Goal: Answer question/provide support

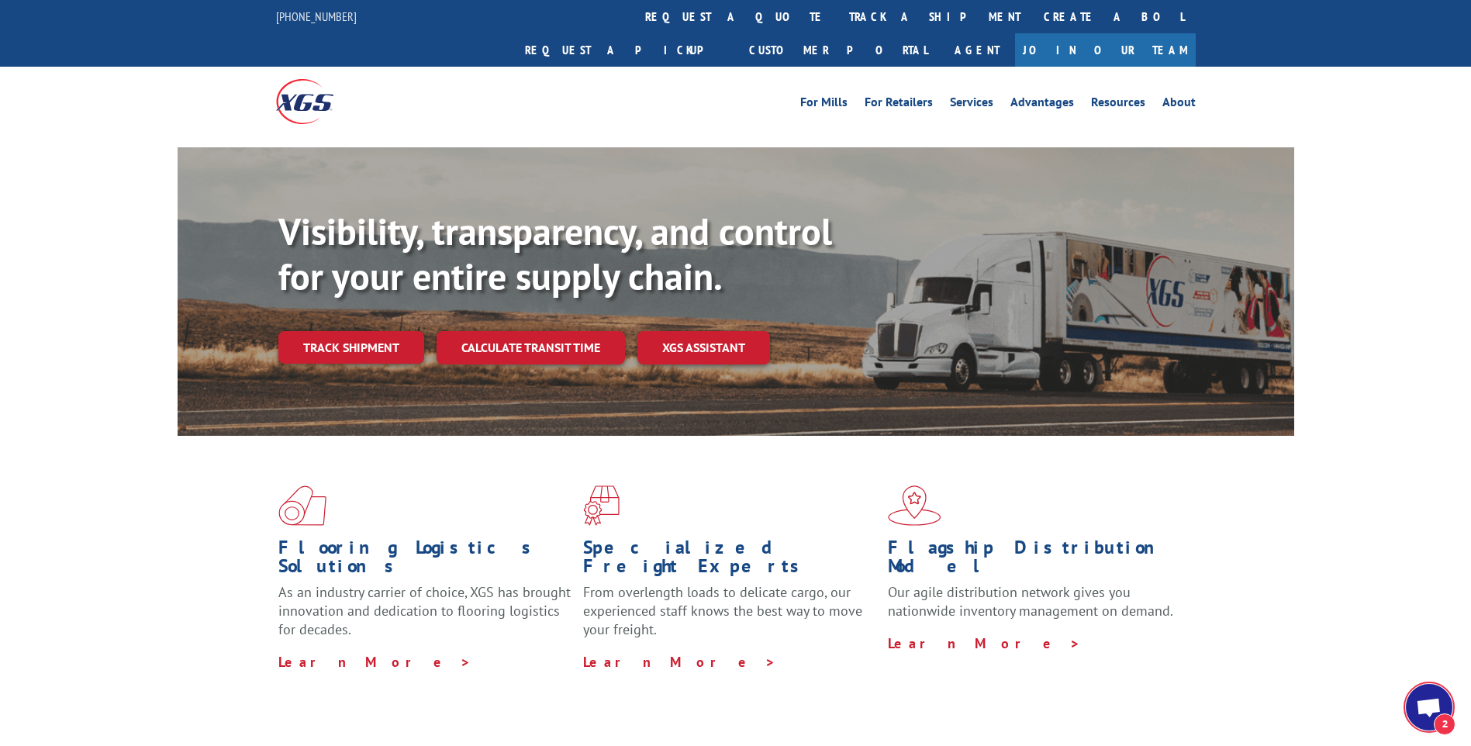
scroll to position [212, 0]
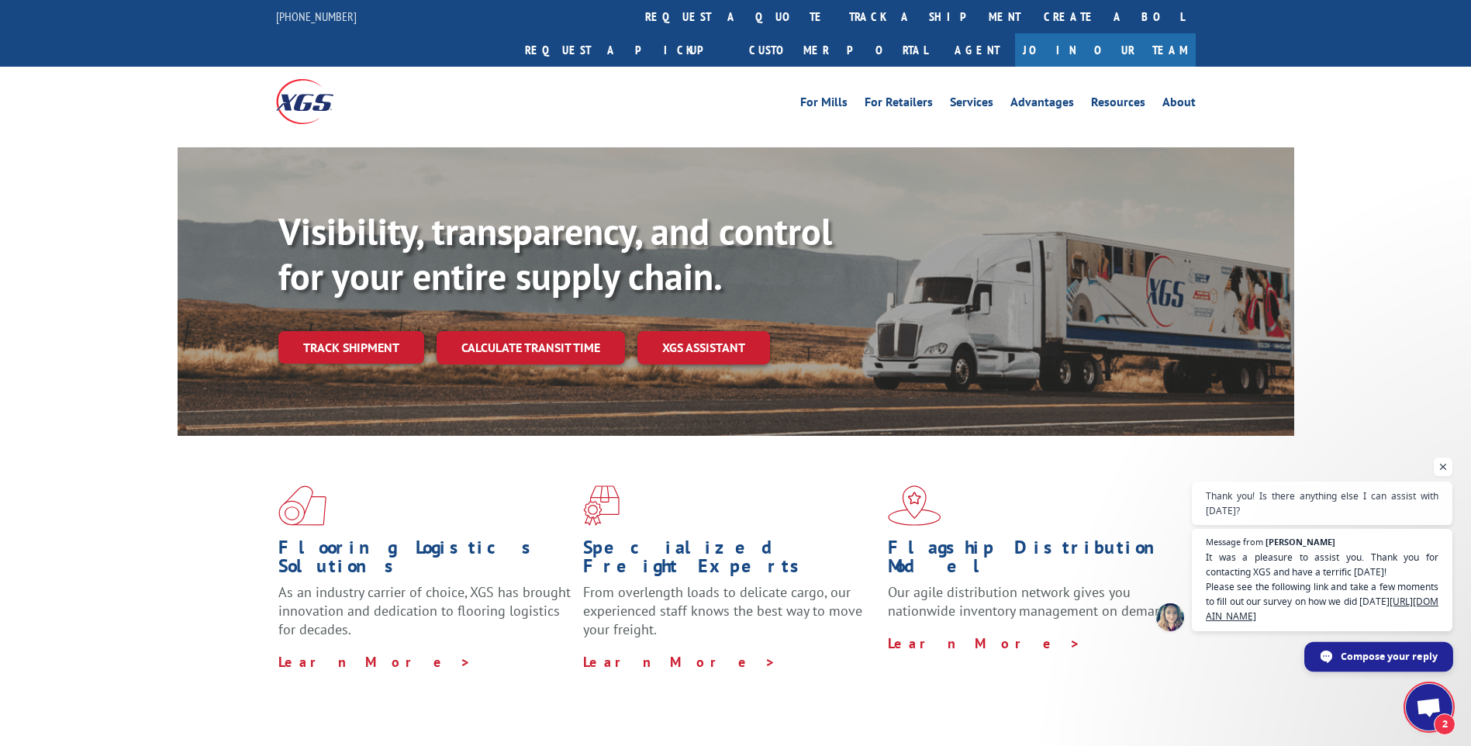
click at [1335, 653] on span "Compose your reply" at bounding box center [1378, 656] width 149 height 29
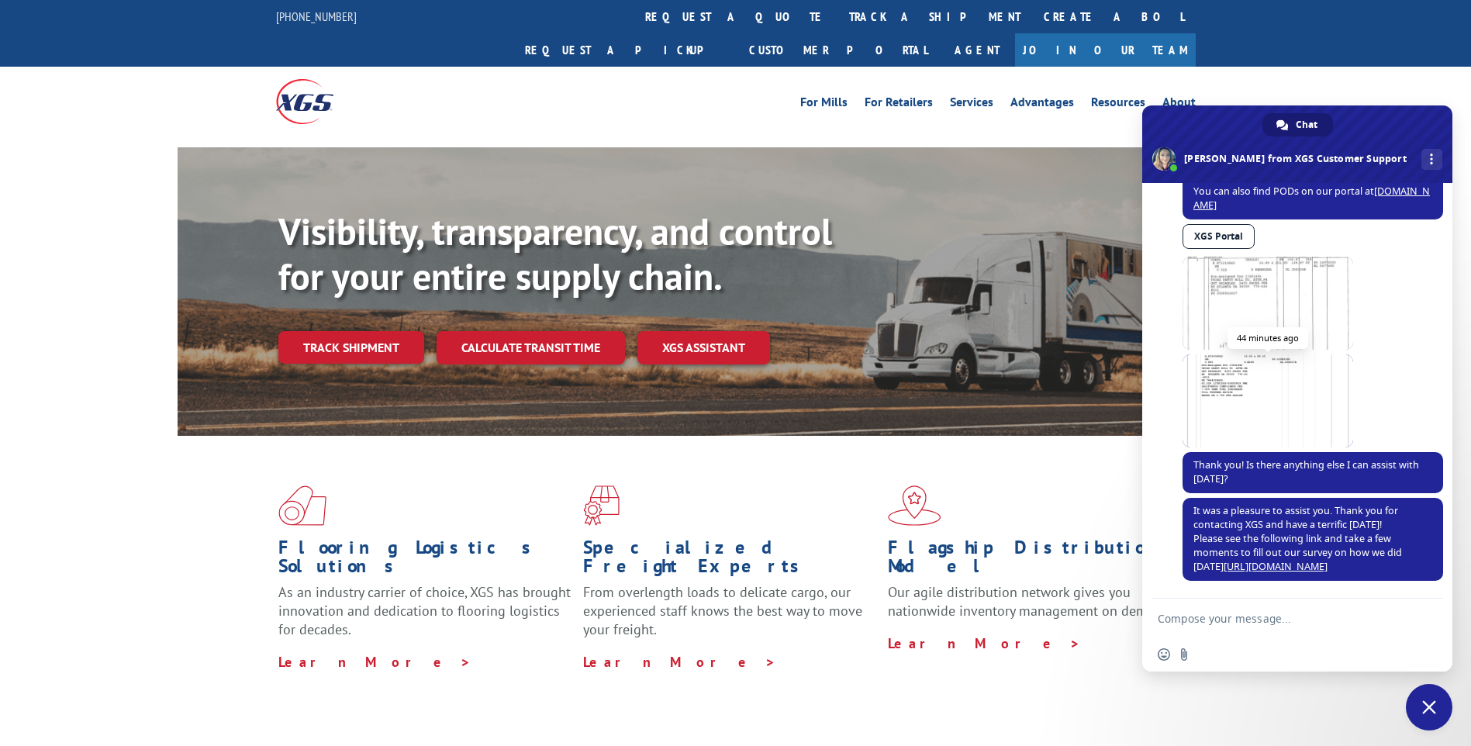
click at [1259, 374] on span at bounding box center [1267, 400] width 171 height 93
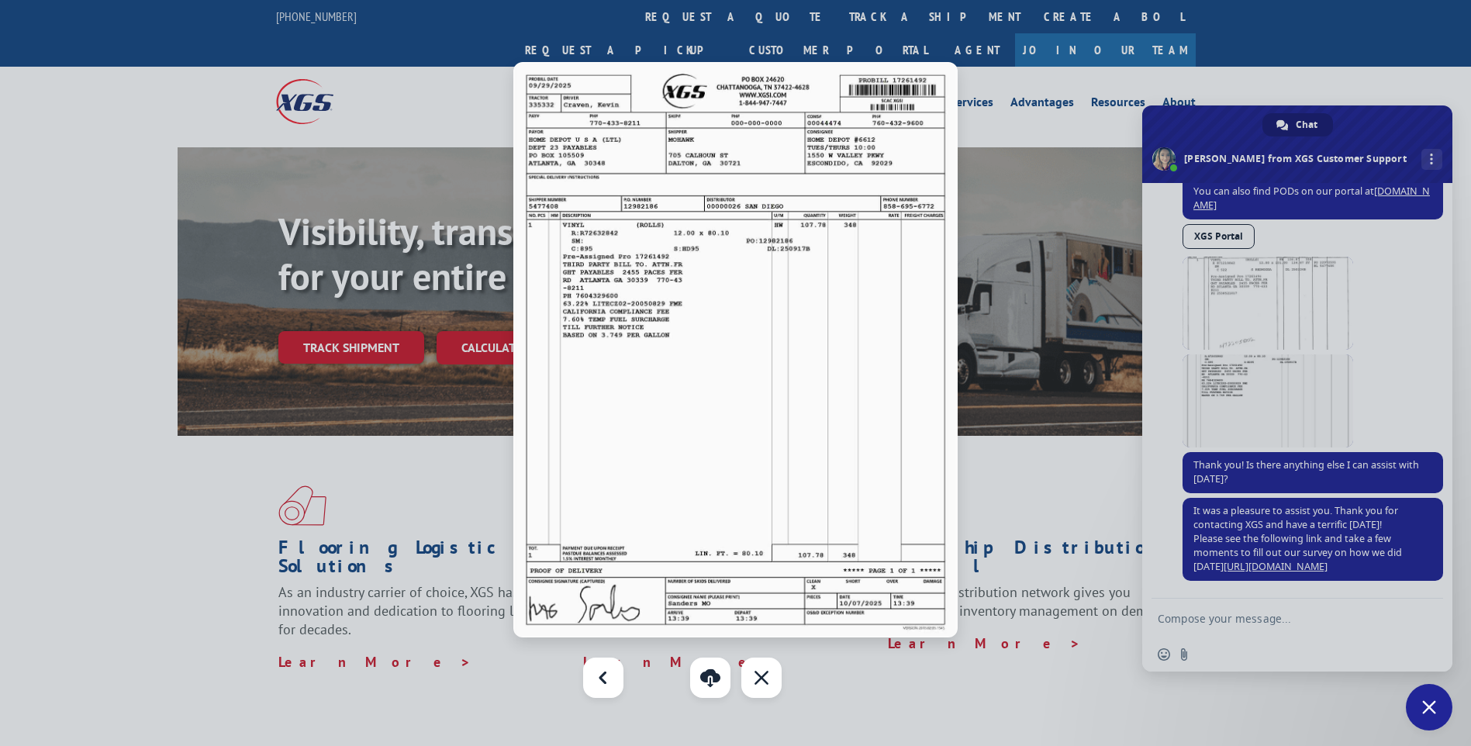
click at [1245, 288] on div at bounding box center [735, 373] width 1471 height 746
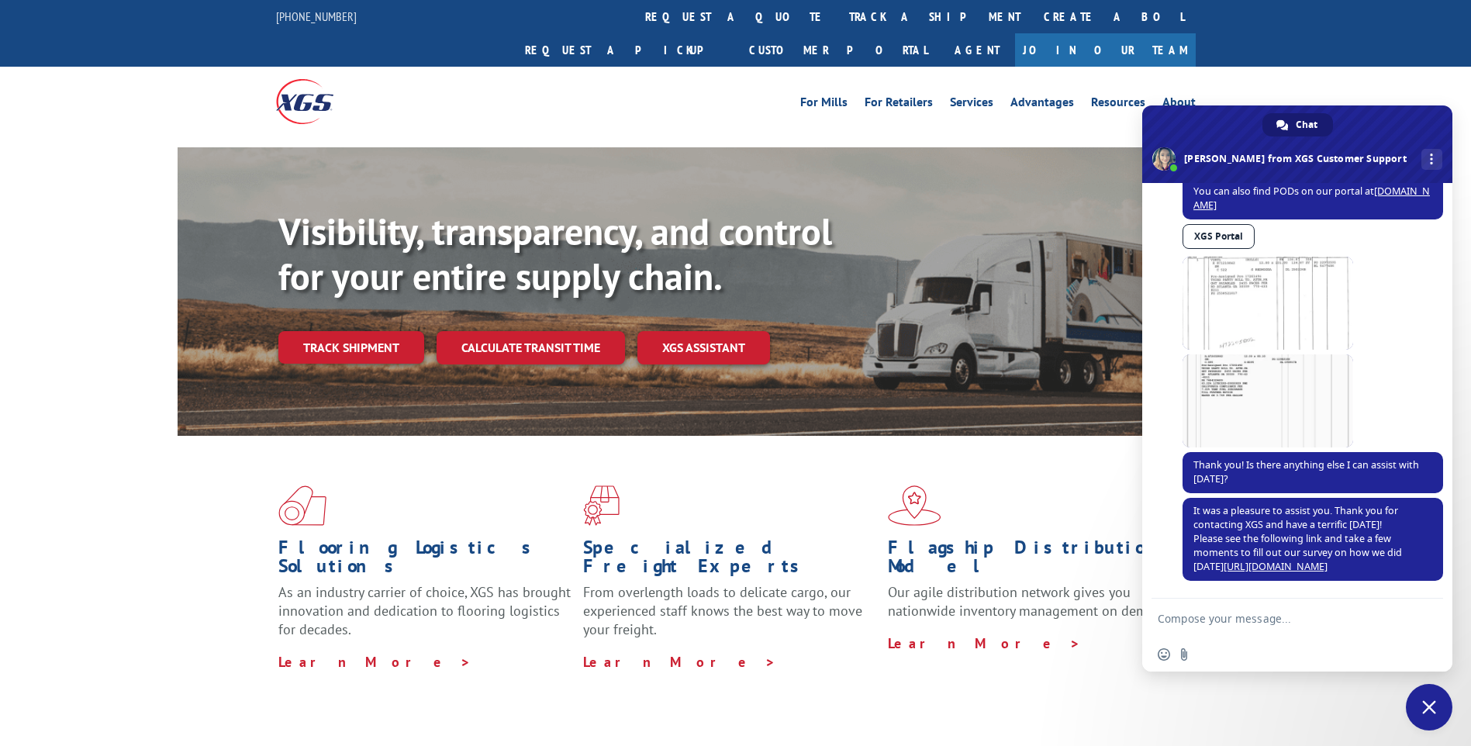
click at [1245, 288] on span at bounding box center [1267, 303] width 171 height 93
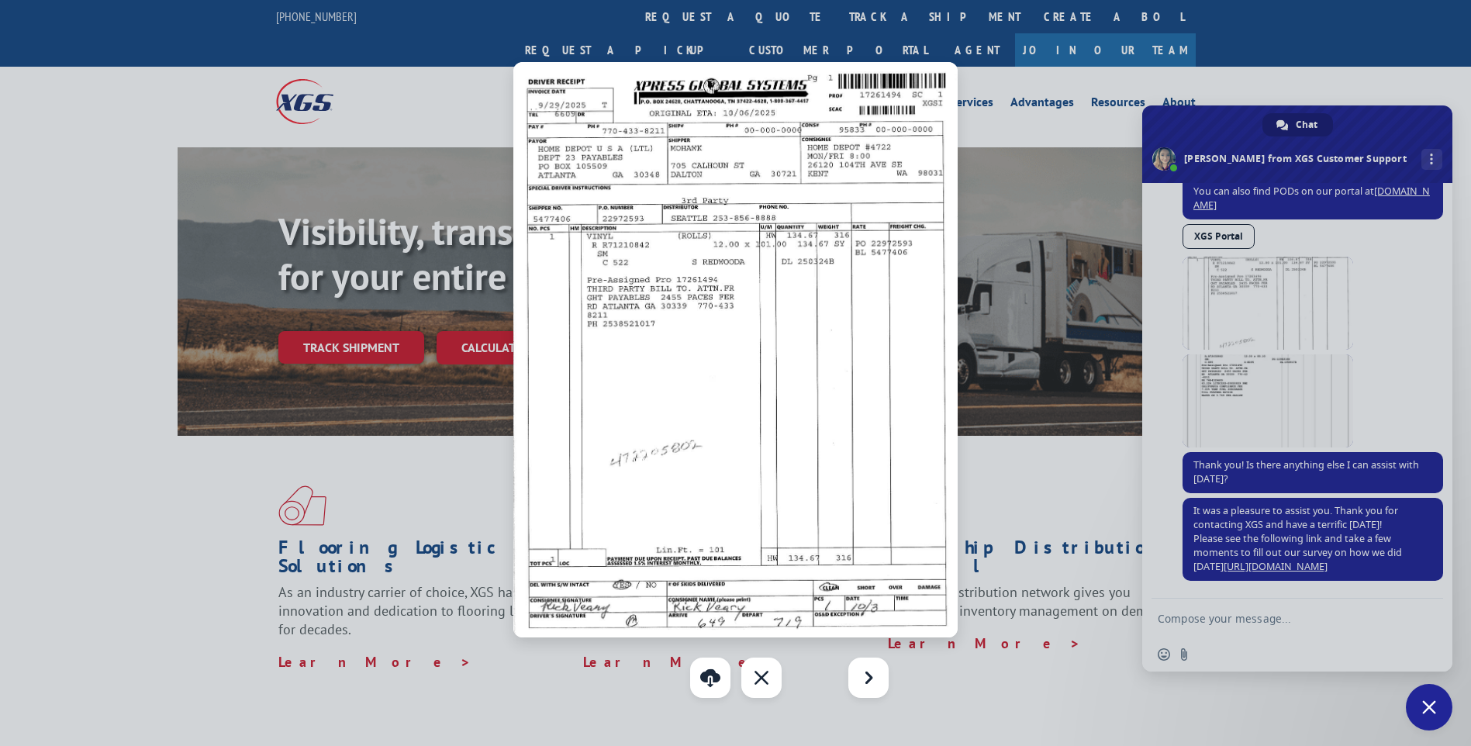
click at [1221, 622] on div at bounding box center [735, 373] width 1471 height 746
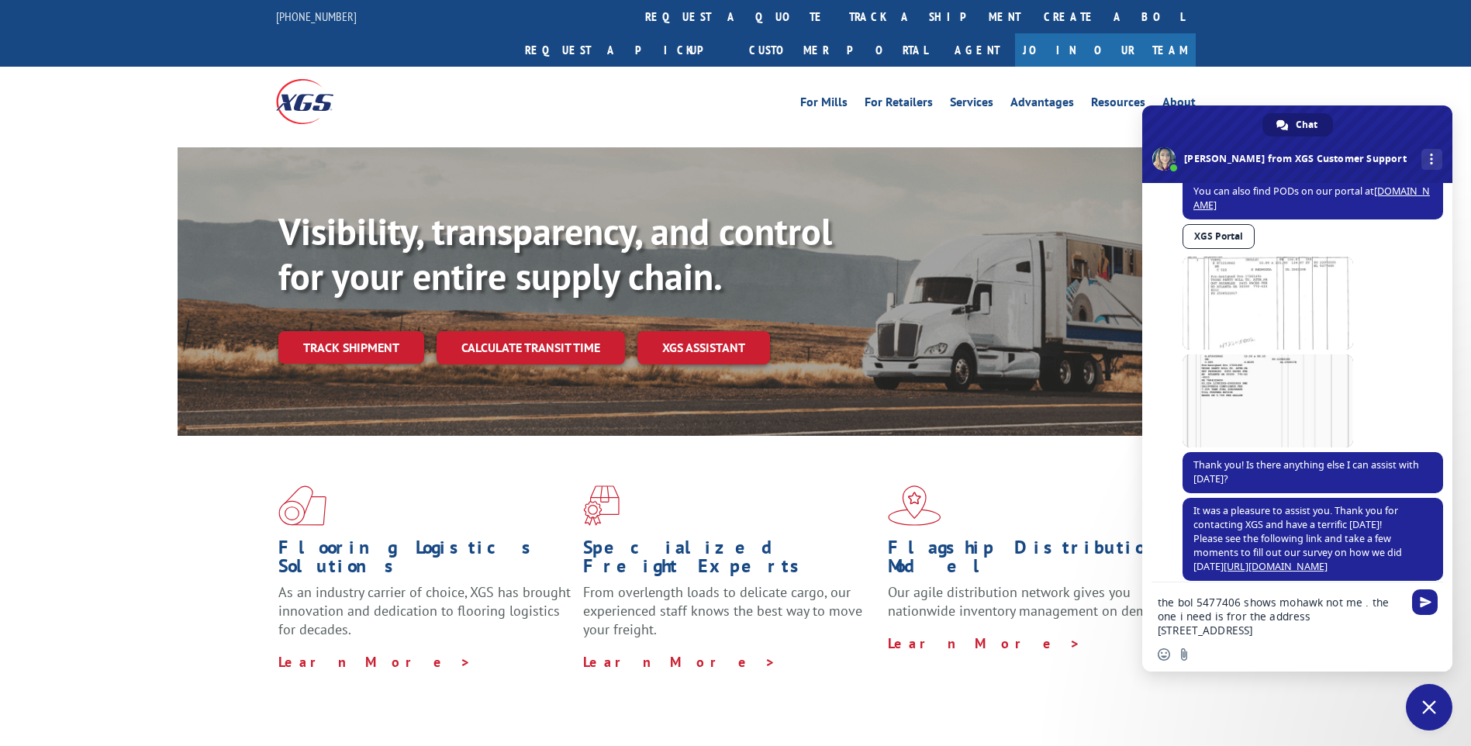
click at [1166, 634] on textarea "the bol 5477406 shows mohawk not me . the one i need is fror the address [STREE…" at bounding box center [1279, 616] width 245 height 42
click at [1405, 614] on div "the bol 5477406 shows mohawk not me . the one i need is fror the address [STREE…" at bounding box center [1297, 611] width 310 height 58
click at [1405, 619] on div "the bol 5477406 shows mohawk not me . the one i need is fror the address [STREE…" at bounding box center [1297, 611] width 310 height 58
type textarea "the bol 5477406 shows mohawk not me. the one I need is for the address [STREET_…"
click at [1427, 609] on span "Send" at bounding box center [1425, 602] width 26 height 26
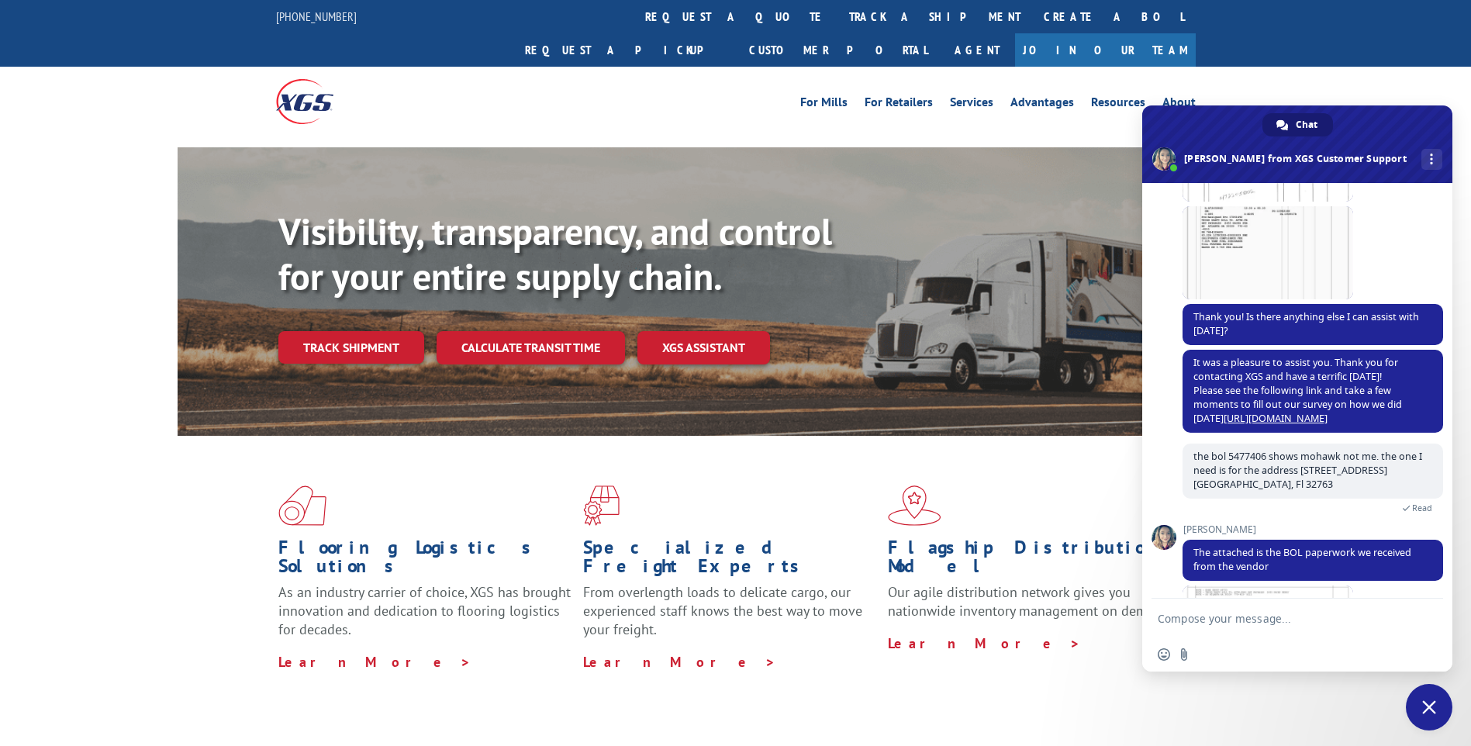
scroll to position [443, 0]
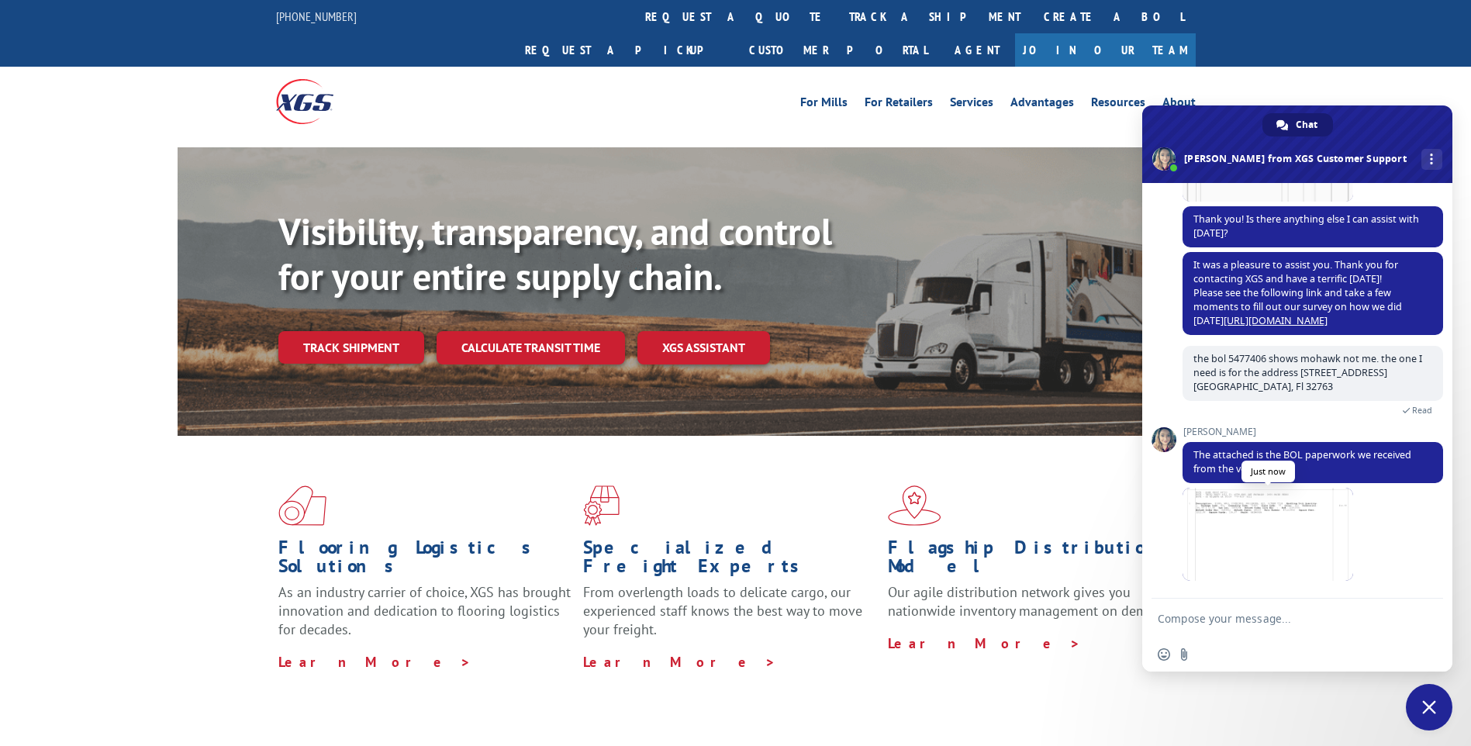
click at [1233, 509] on span at bounding box center [1267, 534] width 171 height 93
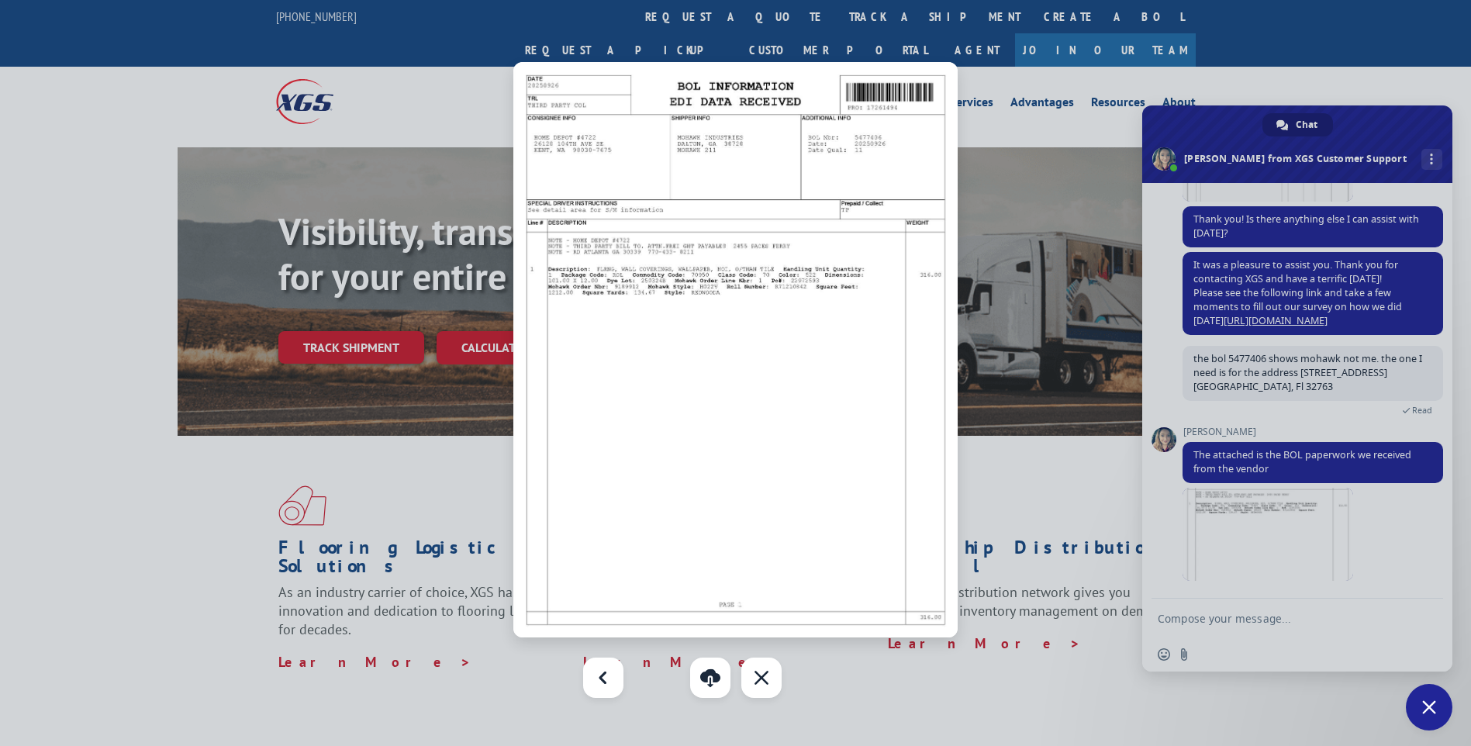
click at [1200, 629] on div at bounding box center [735, 373] width 1471 height 746
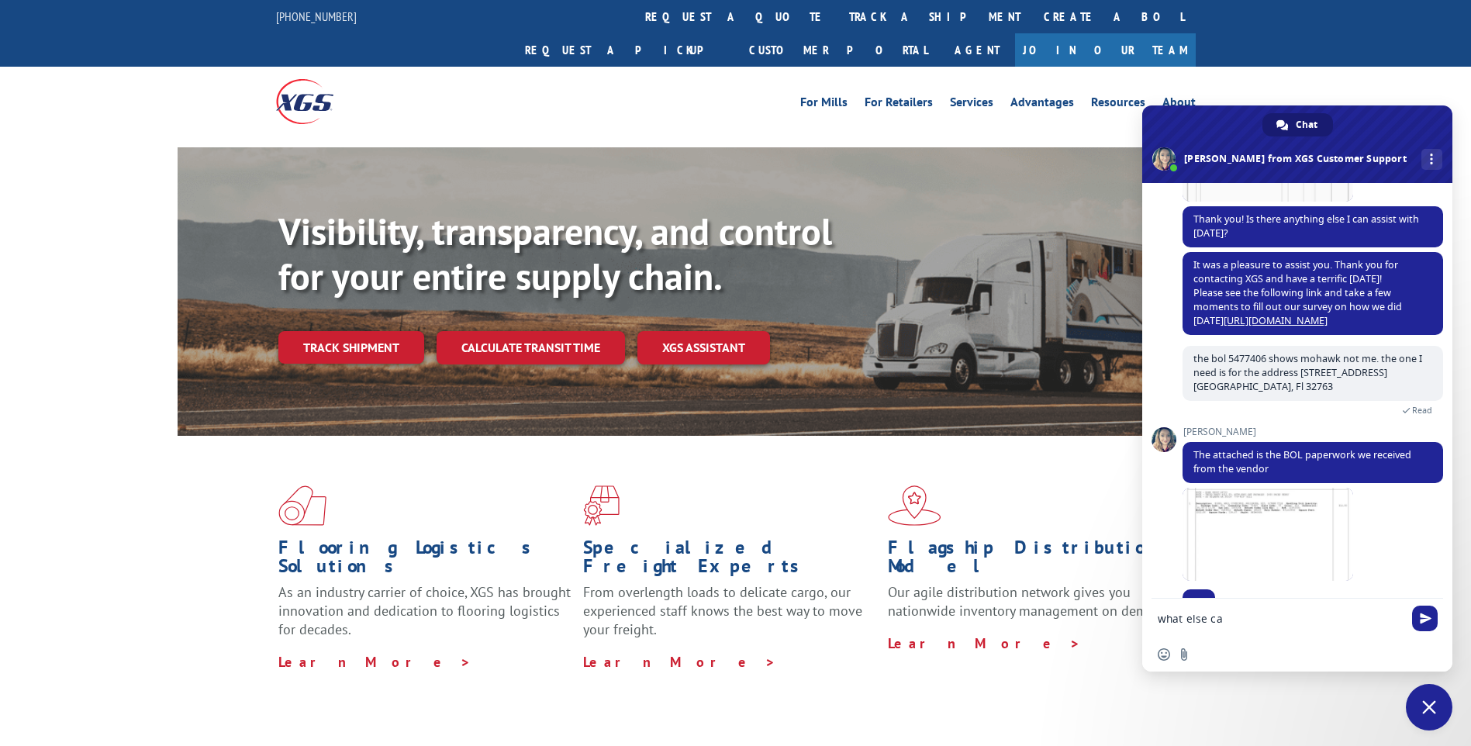
scroll to position [474, 0]
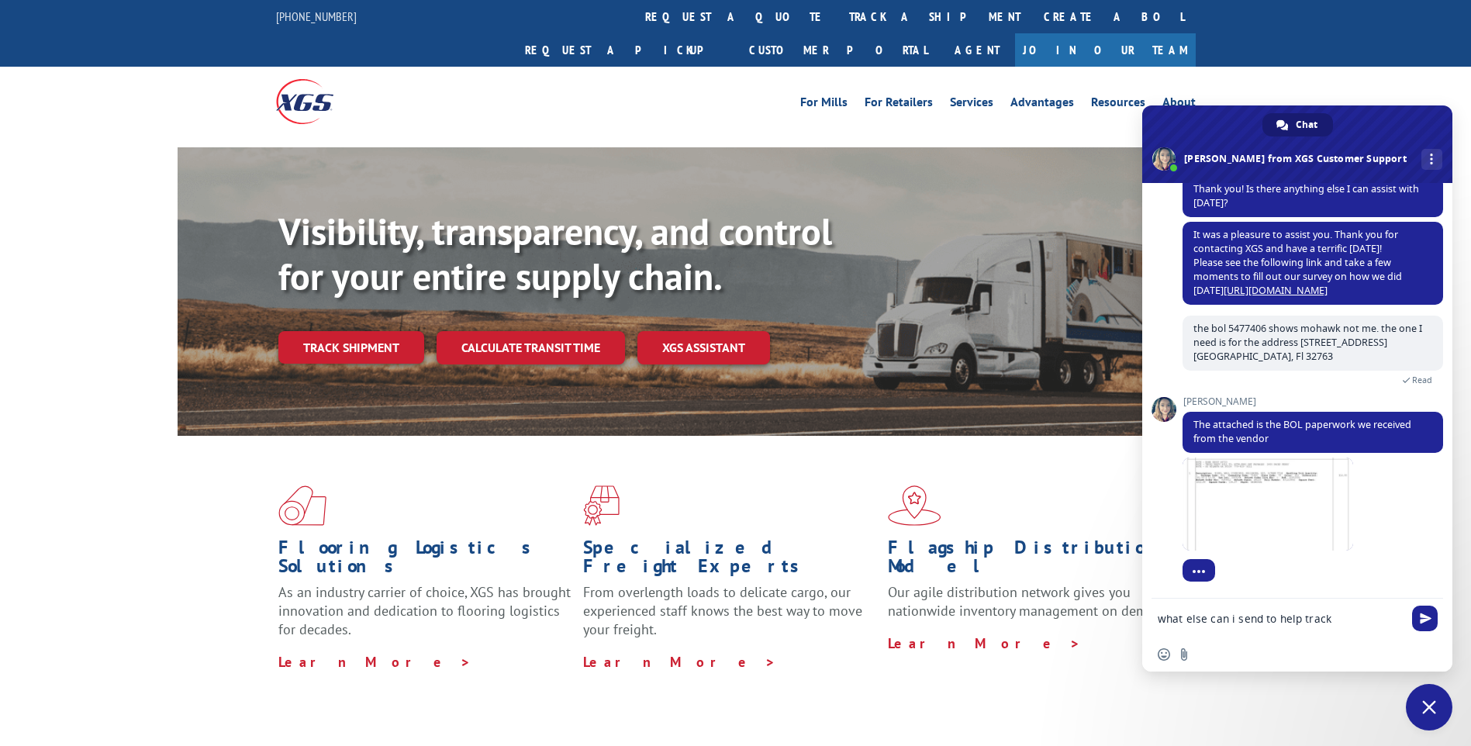
type textarea "what else can i send to help track"
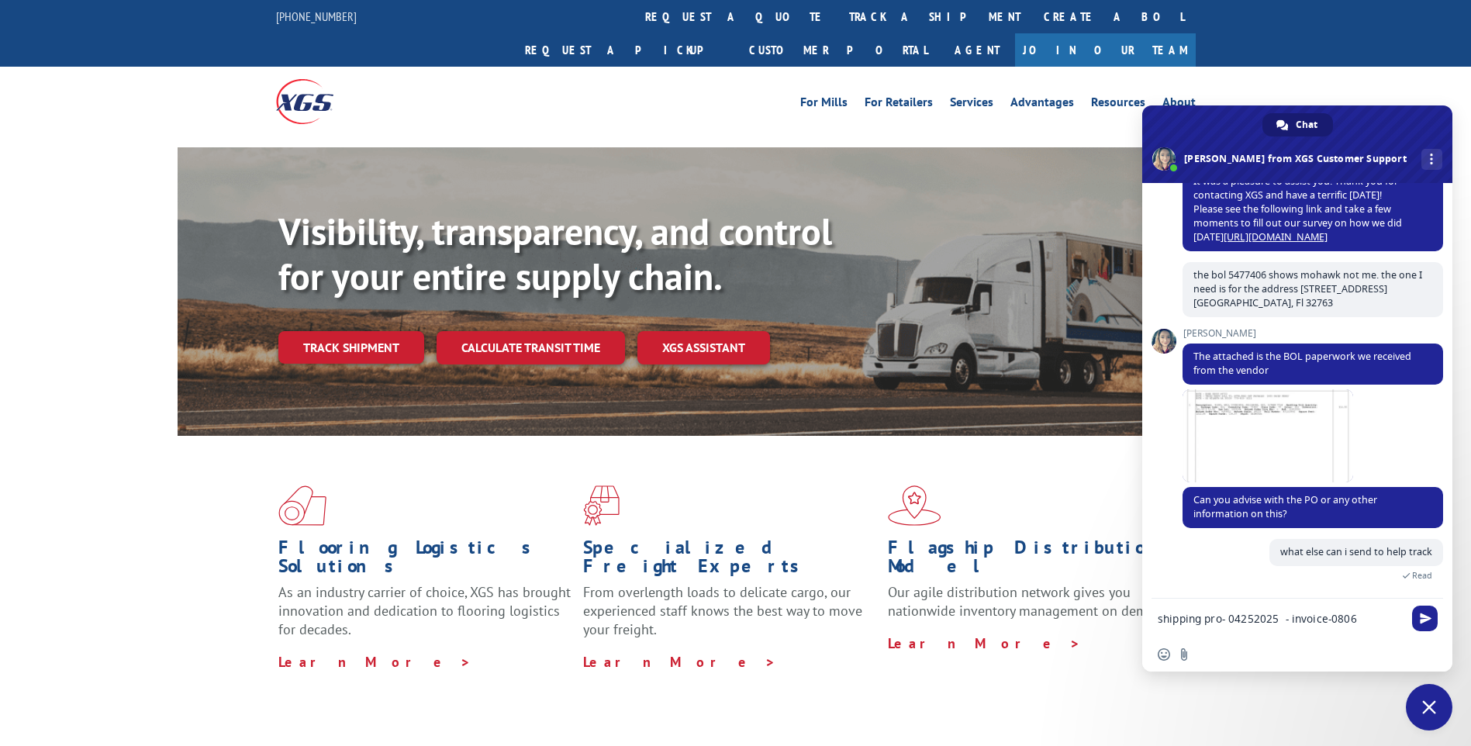
scroll to position [545, 0]
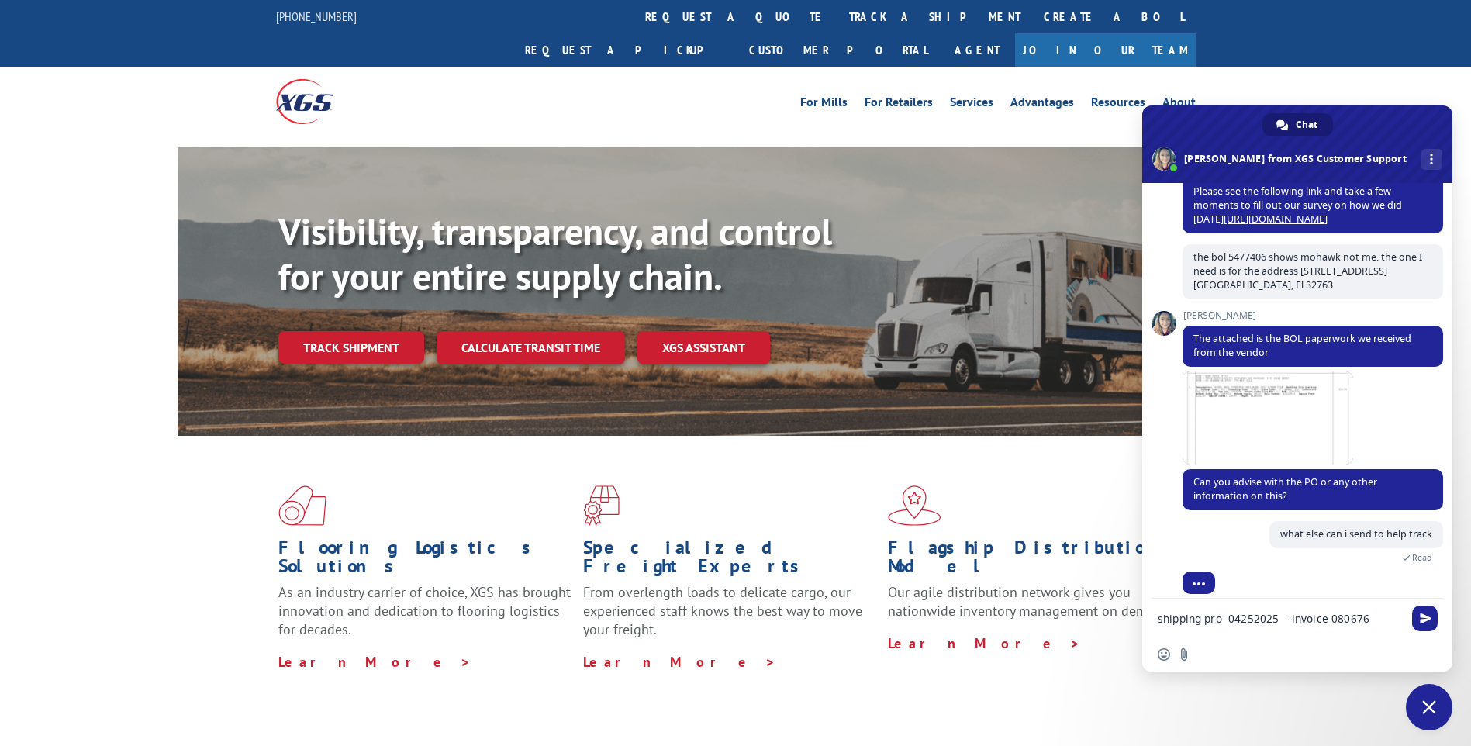
type textarea "shipping pro- 04252025 - invoice-0806769"
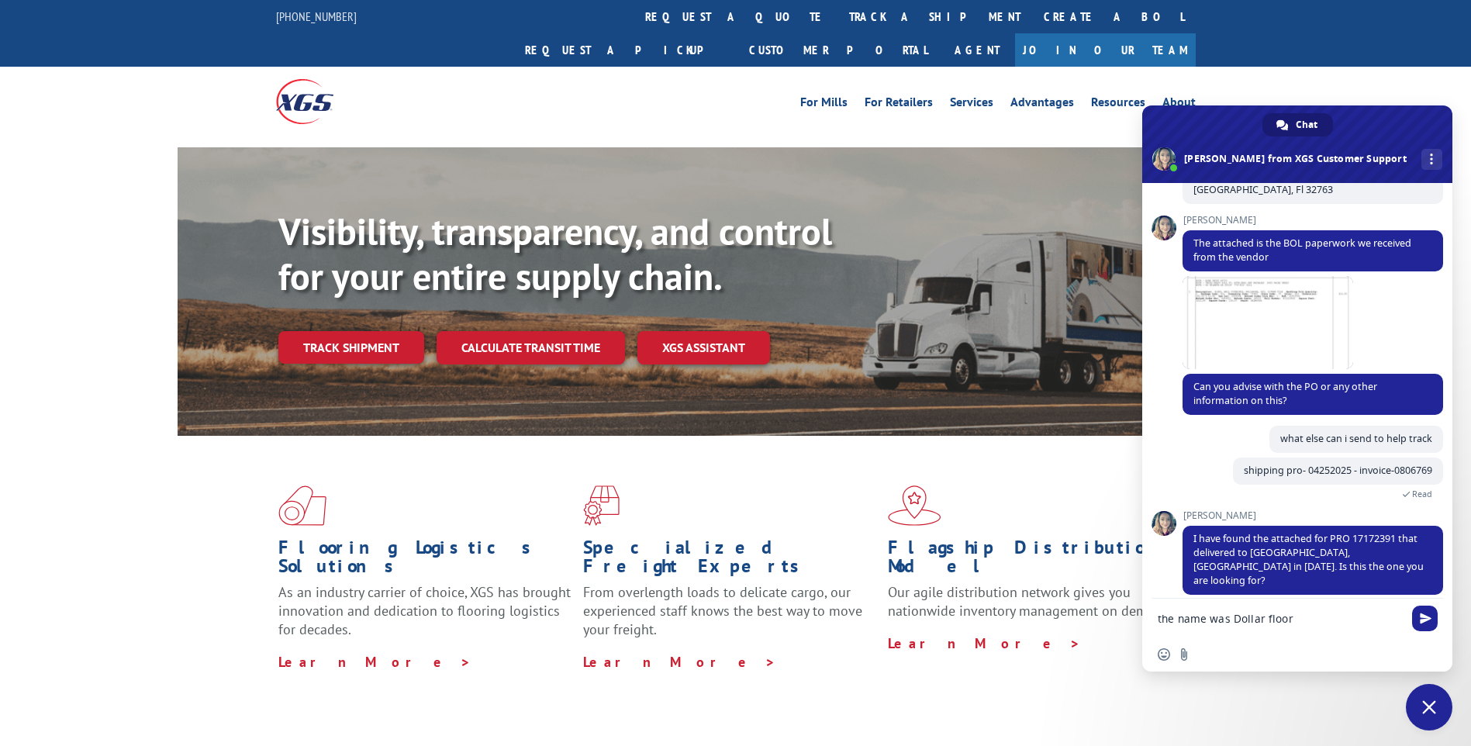
scroll to position [738, 0]
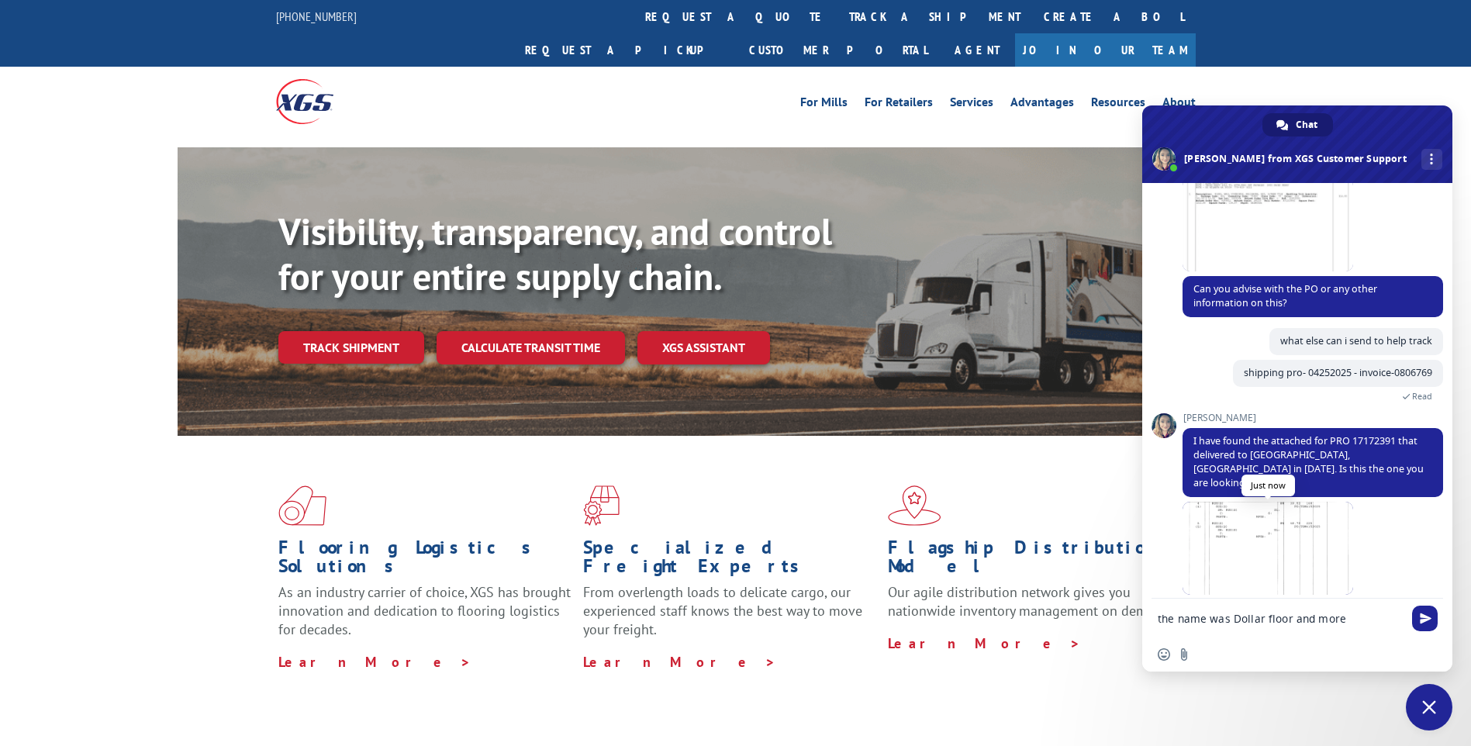
click at [1269, 526] on span at bounding box center [1267, 548] width 171 height 93
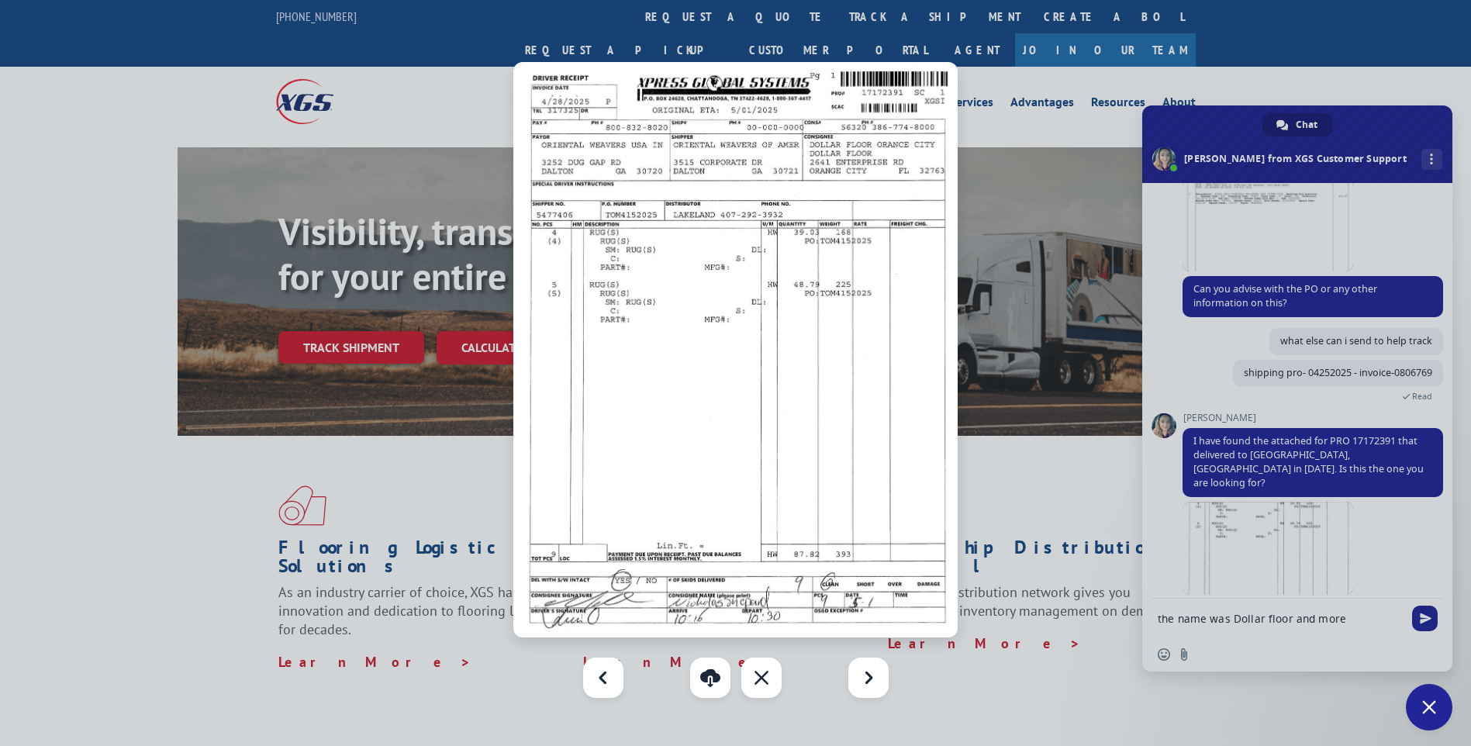
click at [670, 267] on img at bounding box center [735, 349] width 444 height 575
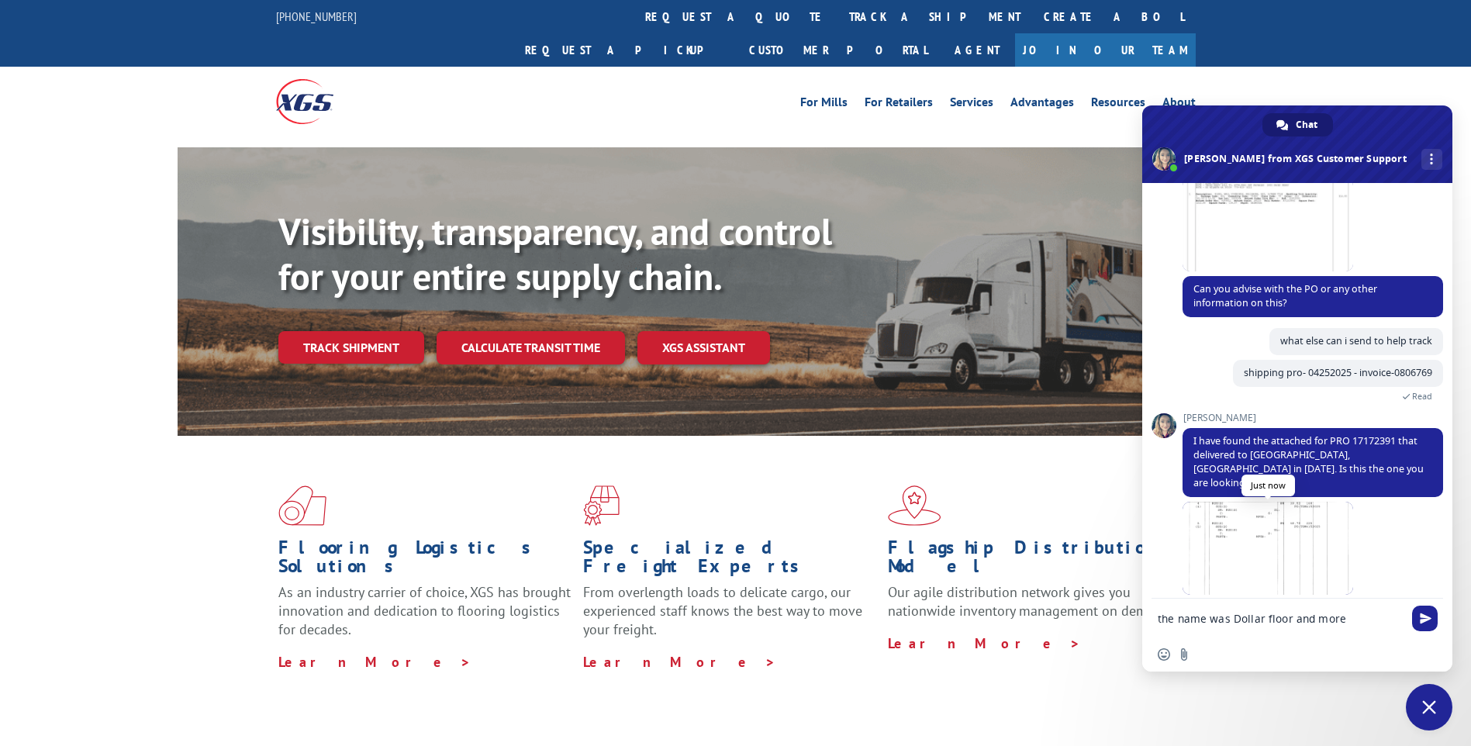
click at [1233, 542] on span at bounding box center [1267, 548] width 171 height 93
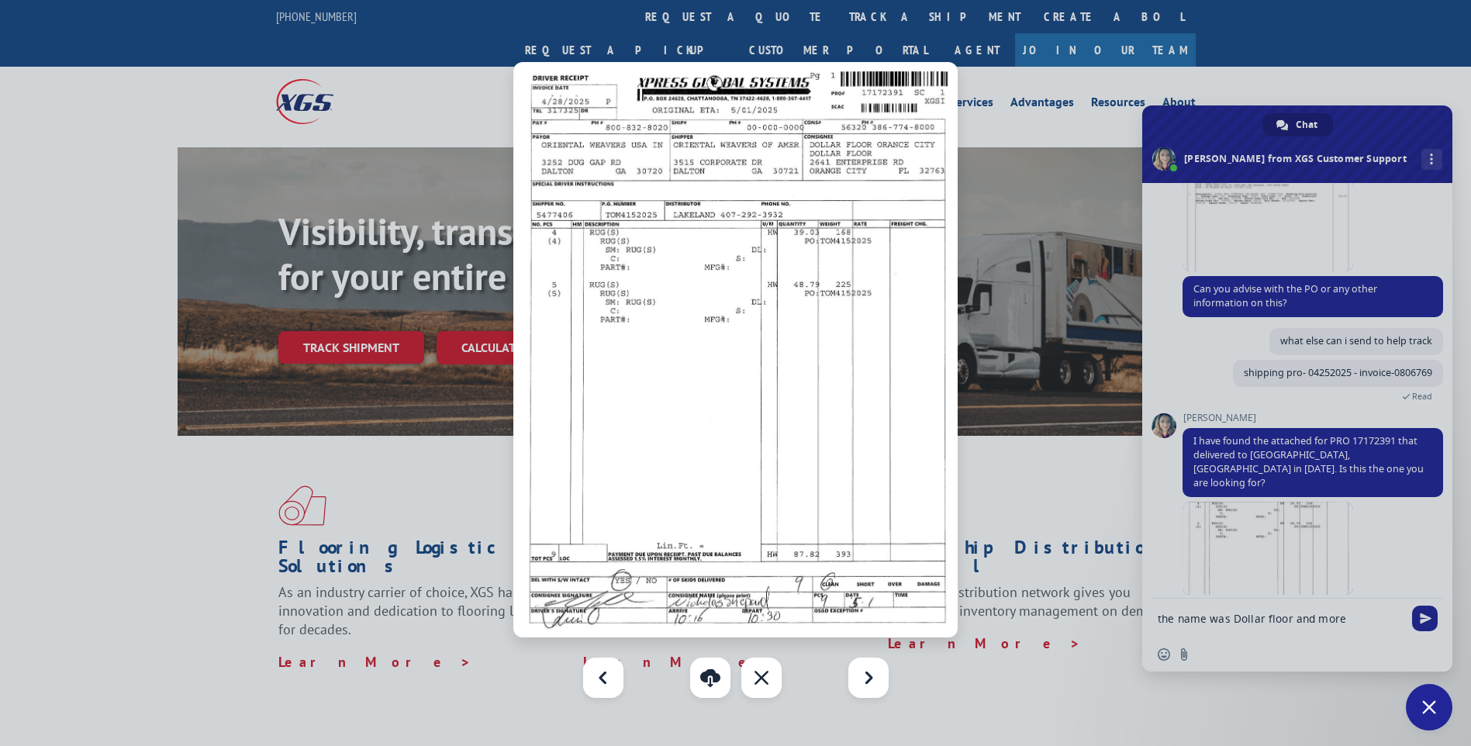
drag, startPoint x: 808, startPoint y: 457, endPoint x: 760, endPoint y: 290, distance: 174.0
click at [760, 290] on img at bounding box center [735, 349] width 444 height 575
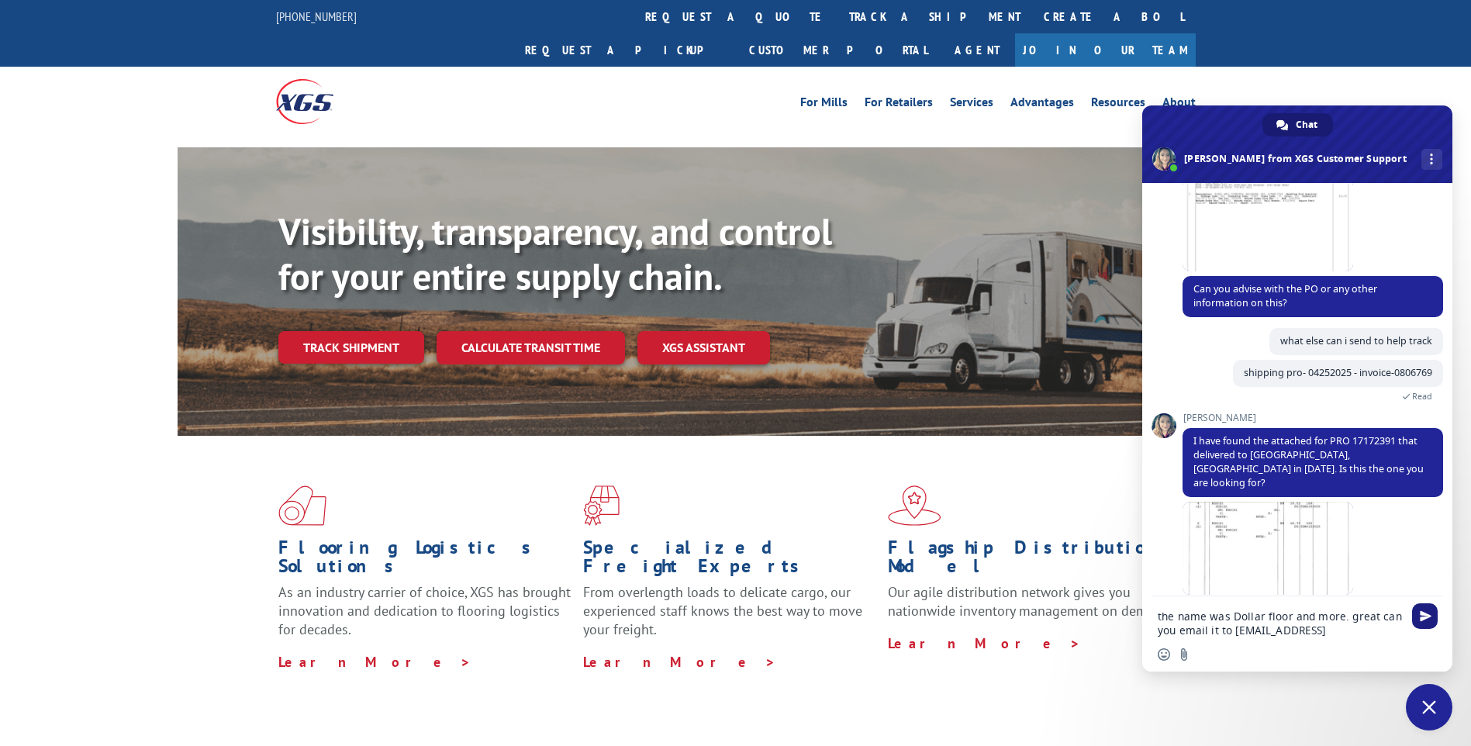
type textarea "the name was Dollar floor and more. great can you email it to [EMAIL_ADDRESS][D…"
click at [1427, 619] on span "Send" at bounding box center [1425, 616] width 12 height 12
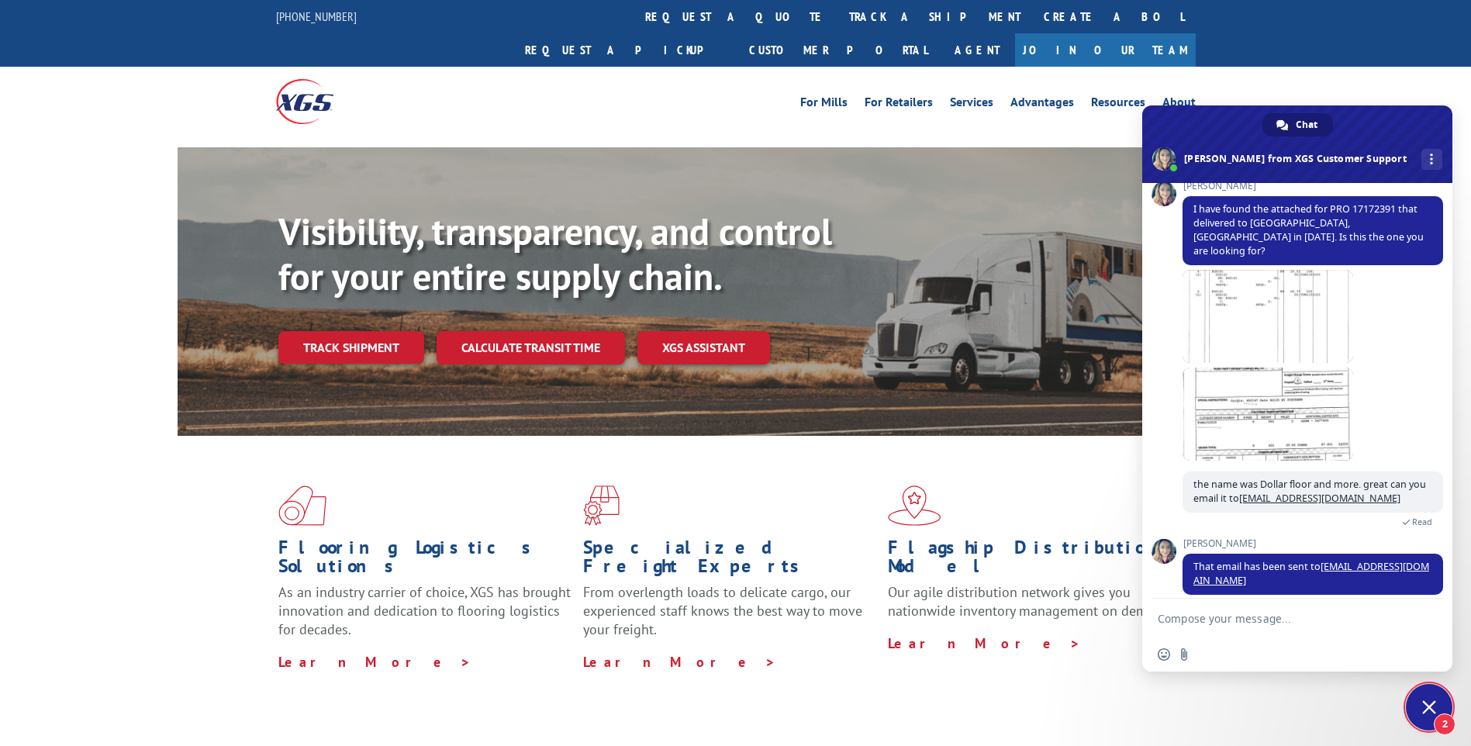
scroll to position [987, 0]
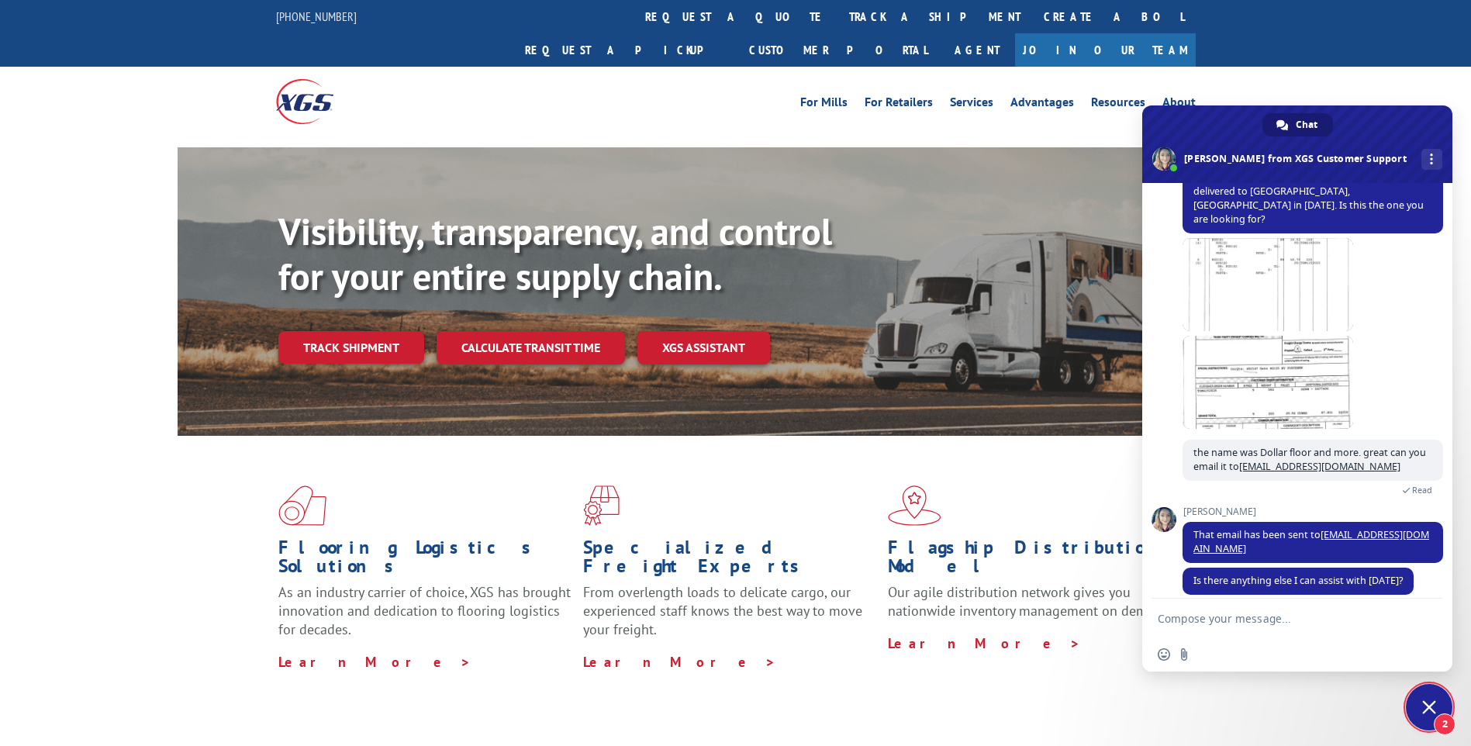
click at [1173, 617] on textarea "Compose your message..." at bounding box center [1279, 619] width 245 height 14
type textarea "pray i get it . lol"
click at [1425, 618] on span "Send" at bounding box center [1425, 618] width 12 height 12
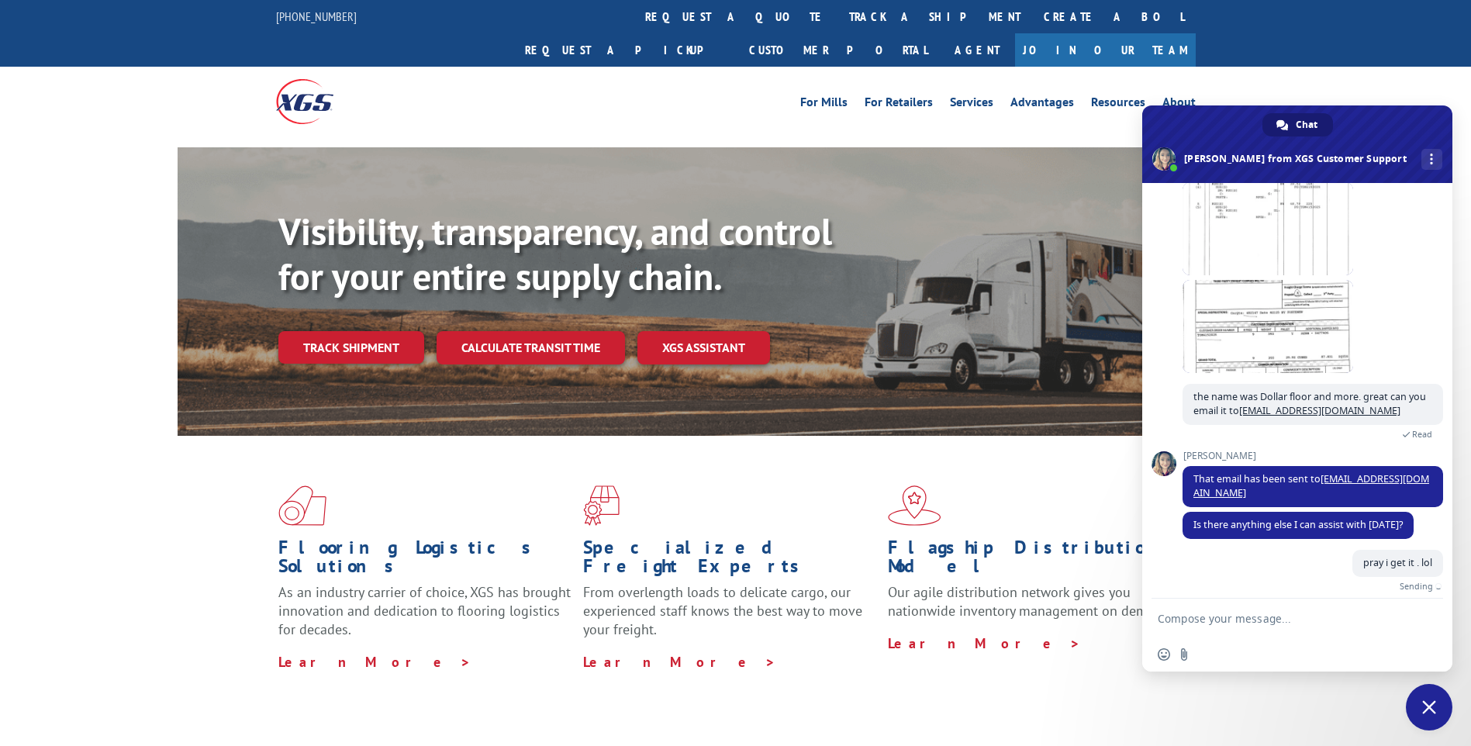
scroll to position [1025, 0]
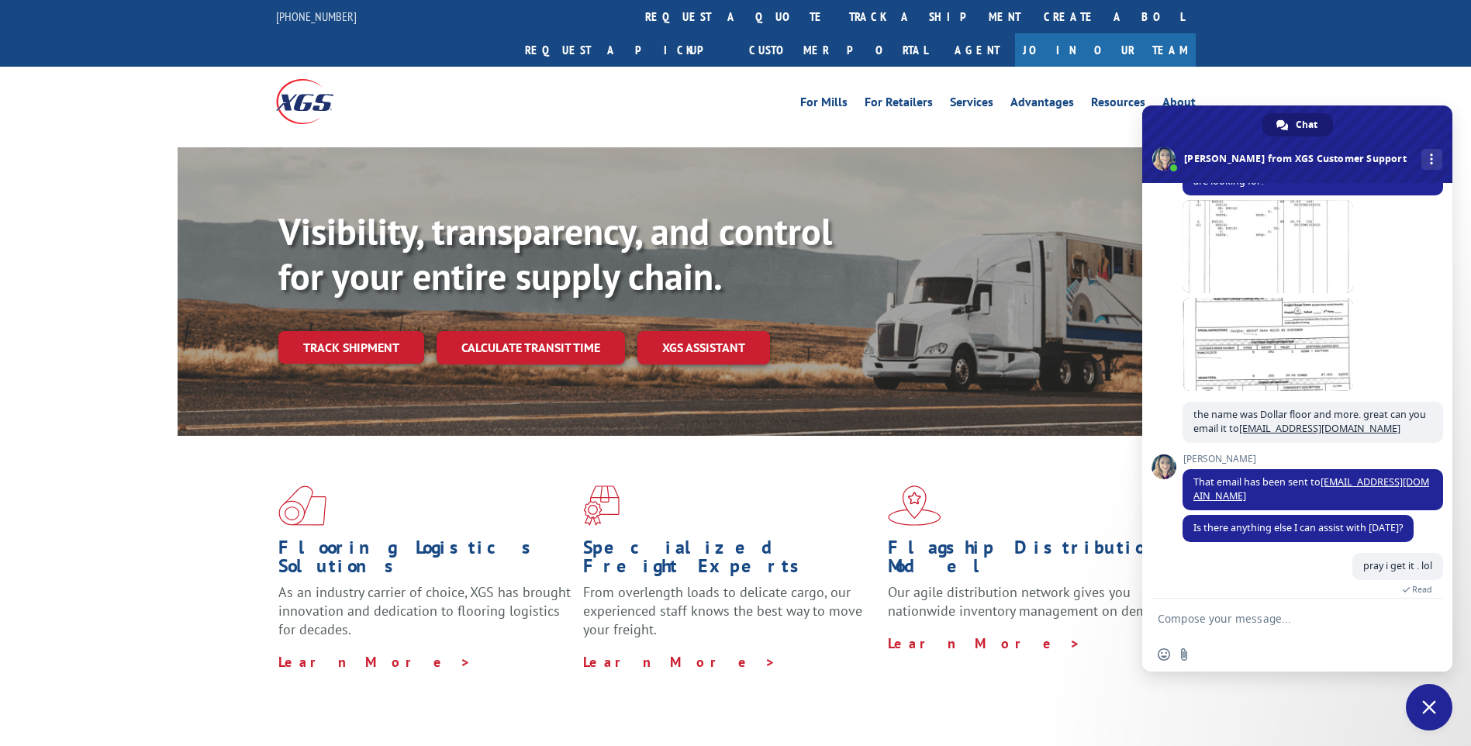
click at [1211, 617] on textarea "Compose your message..." at bounding box center [1279, 619] width 245 height 14
type textarea "Got it ! thank you so much"
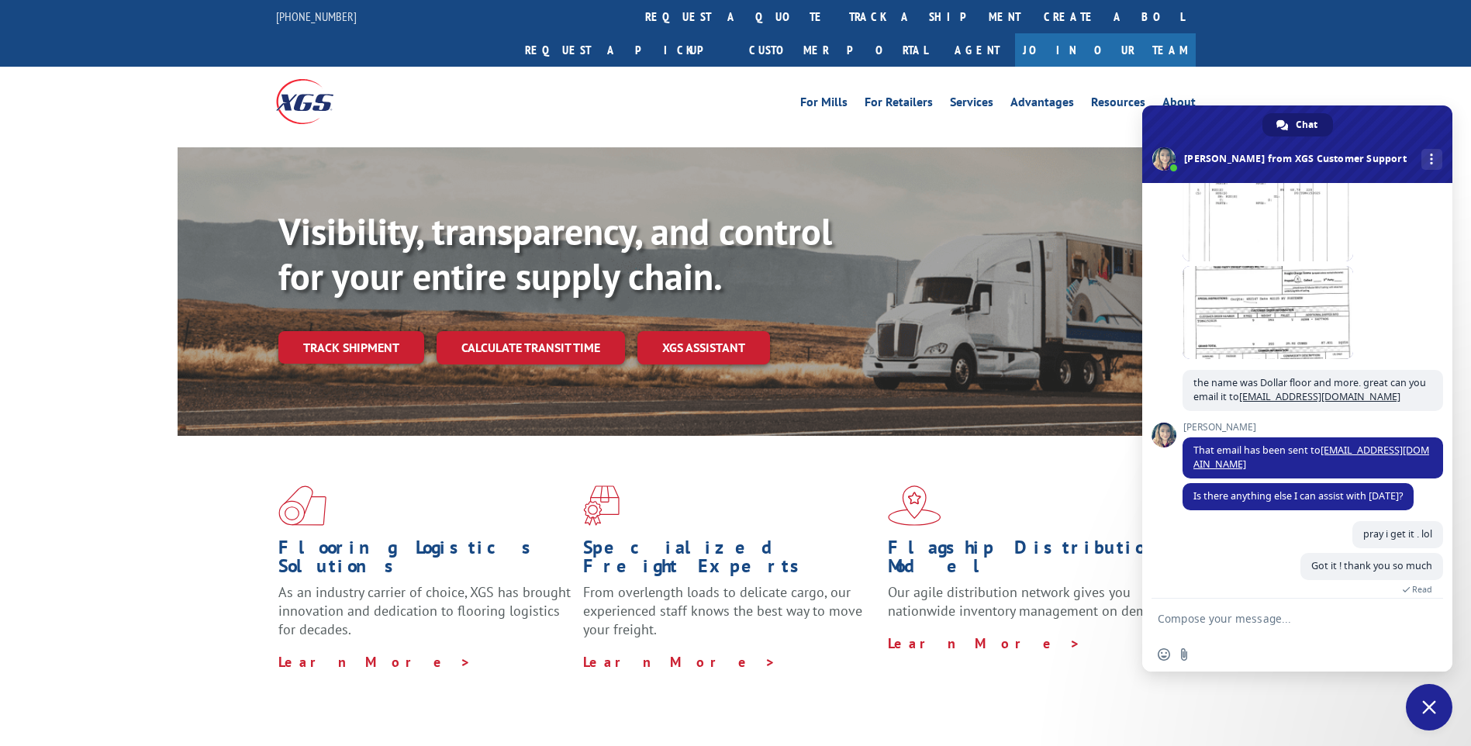
scroll to position [1166, 0]
